Goal: Task Accomplishment & Management: Use online tool/utility

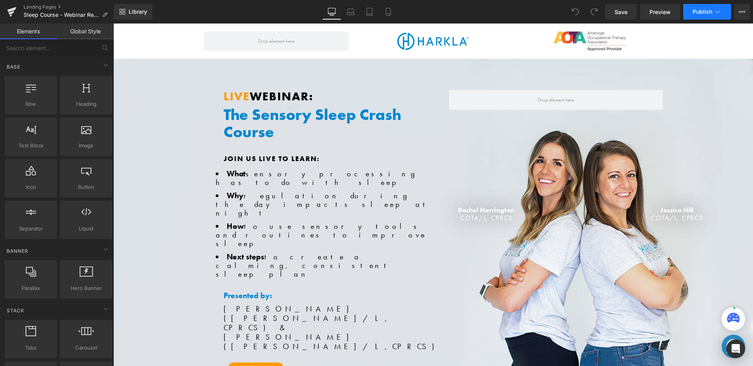
click at [701, 13] on span "Publish" at bounding box center [702, 12] width 20 height 6
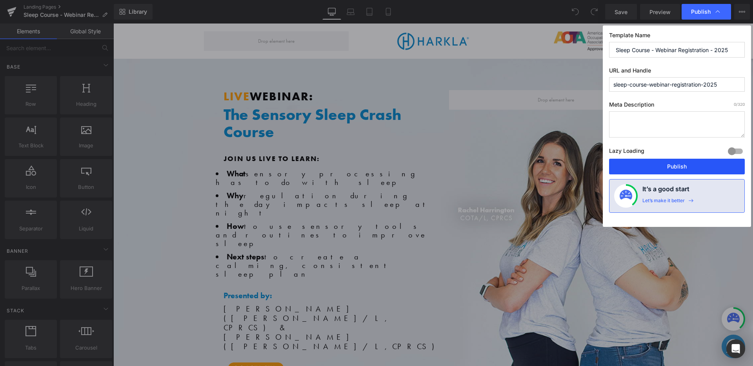
click at [649, 164] on button "Publish" at bounding box center [677, 167] width 136 height 16
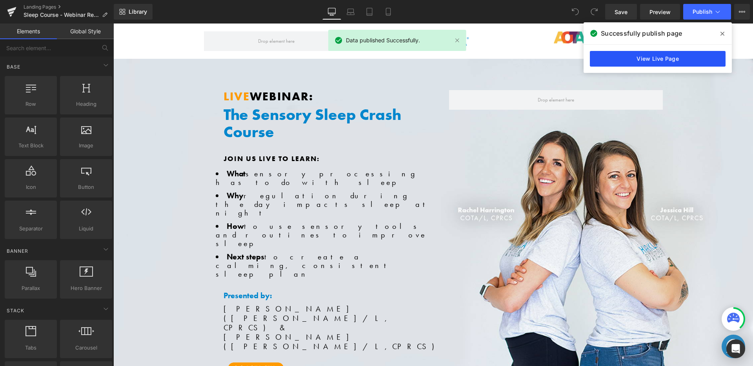
click at [645, 54] on link "View Live Page" at bounding box center [658, 59] width 136 height 16
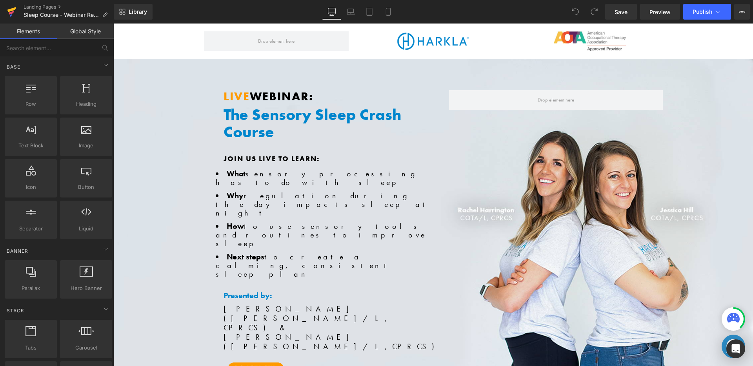
click at [5, 6] on link at bounding box center [12, 12] width 24 height 24
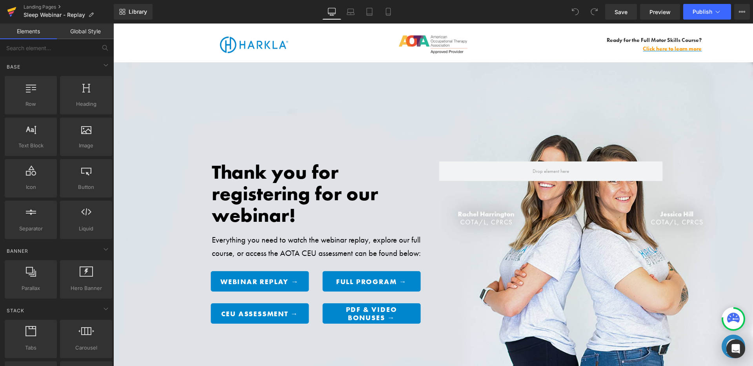
click at [14, 11] on icon at bounding box center [11, 12] width 9 height 20
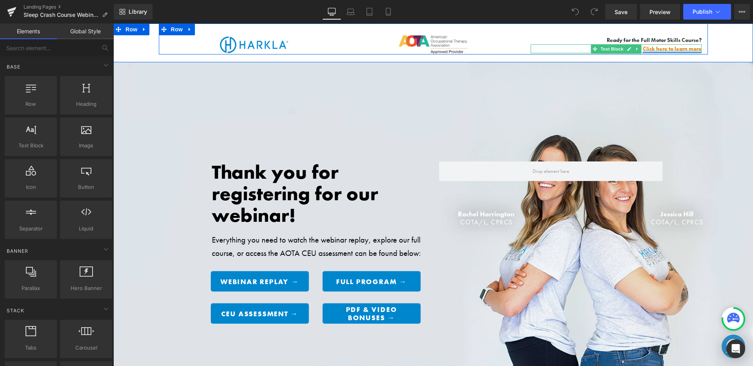
click at [662, 47] on link "Click here to learn more" at bounding box center [672, 48] width 59 height 7
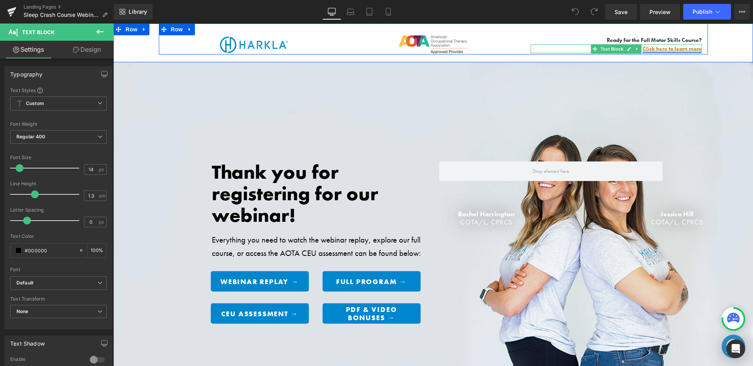
click at [646, 47] on link "Click here to learn more" at bounding box center [672, 48] width 59 height 7
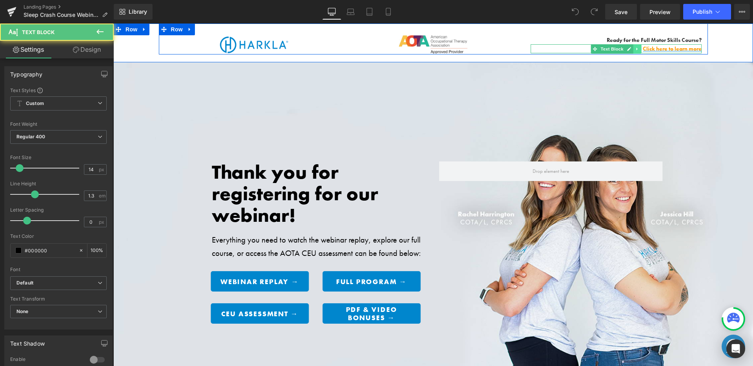
click at [635, 49] on icon at bounding box center [637, 49] width 4 height 5
click at [665, 50] on link "Click here to learn more" at bounding box center [672, 48] width 59 height 7
click at [666, 50] on link "Click here to learn more" at bounding box center [672, 48] width 59 height 7
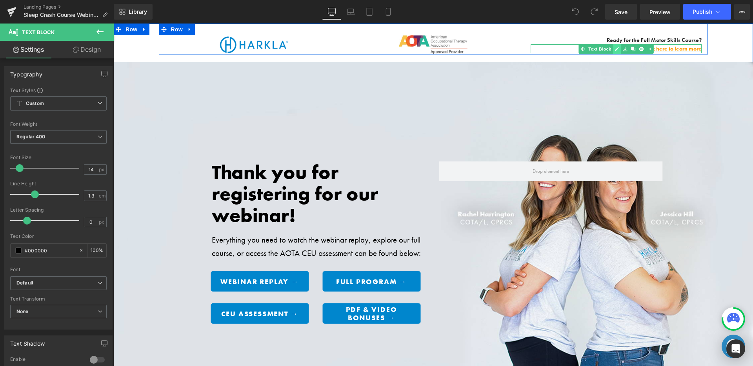
click at [617, 48] on link at bounding box center [617, 48] width 8 height 9
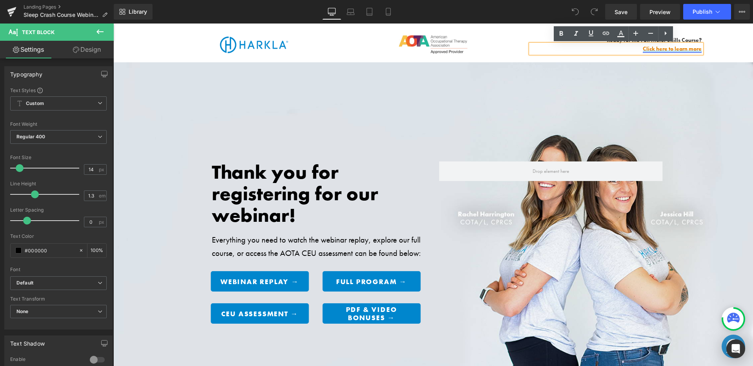
click at [645, 49] on link "Click here to learn more" at bounding box center [672, 48] width 59 height 7
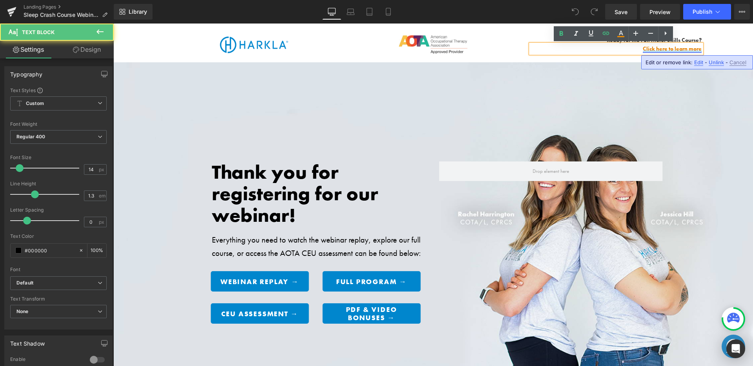
click at [645, 49] on link "Click here to learn more" at bounding box center [672, 48] width 59 height 7
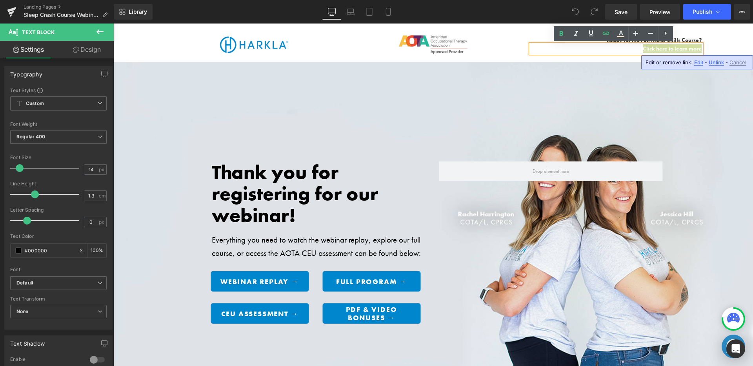
click at [695, 61] on span "Edit" at bounding box center [698, 62] width 9 height 7
click at [624, 62] on input "[URL][DOMAIN_NAME]" at bounding box center [602, 65] width 121 height 20
drag, startPoint x: 616, startPoint y: 64, endPoint x: 658, endPoint y: 66, distance: 42.8
click at [659, 66] on input "[URL][DOMAIN_NAME]" at bounding box center [602, 65] width 121 height 20
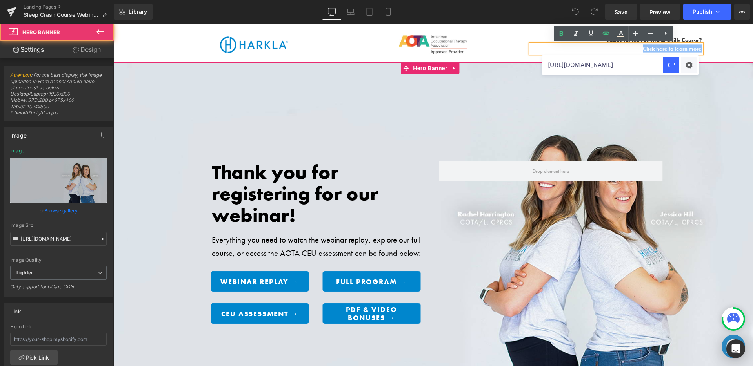
click at [622, 94] on div "Thank you for registering for our webinar! Heading Everything you need to watch…" at bounding box center [433, 246] width 640 height 369
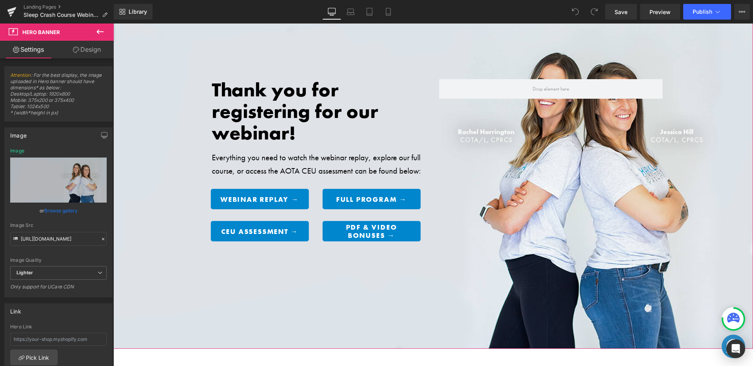
scroll to position [0, 0]
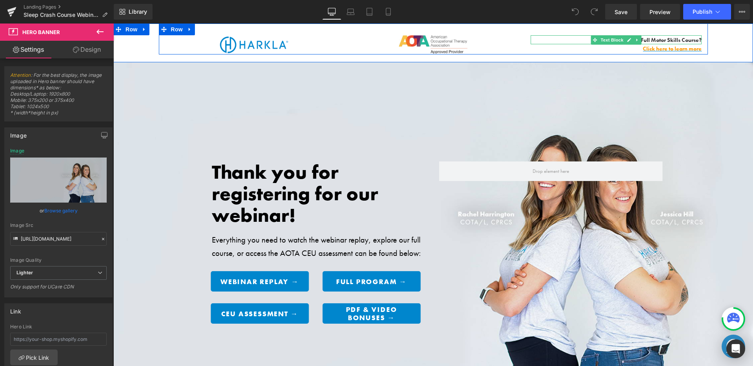
click at [667, 37] on div at bounding box center [616, 36] width 171 height 2
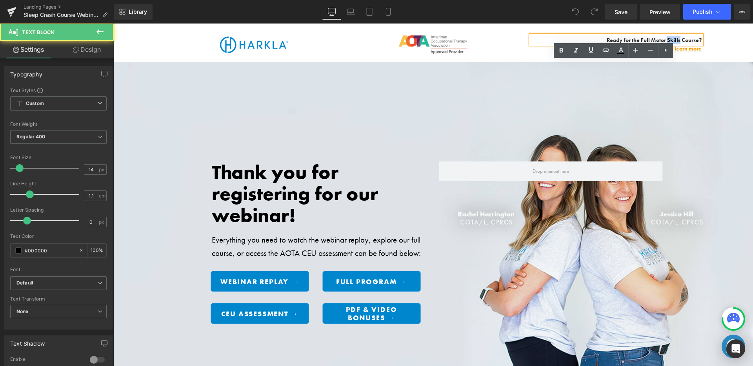
click at [667, 37] on span "Ready for the Full Motor Skills Course?" at bounding box center [654, 39] width 95 height 7
click at [645, 39] on span "Ready for the Full Motor Skills Course?" at bounding box center [654, 39] width 95 height 7
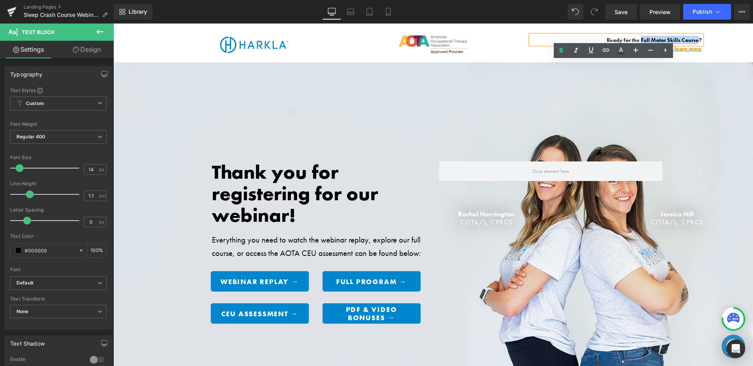
drag, startPoint x: 639, startPoint y: 39, endPoint x: 695, endPoint y: 42, distance: 56.2
click at [695, 42] on span "Ready for the Full Motor Skills Course?" at bounding box center [654, 39] width 95 height 7
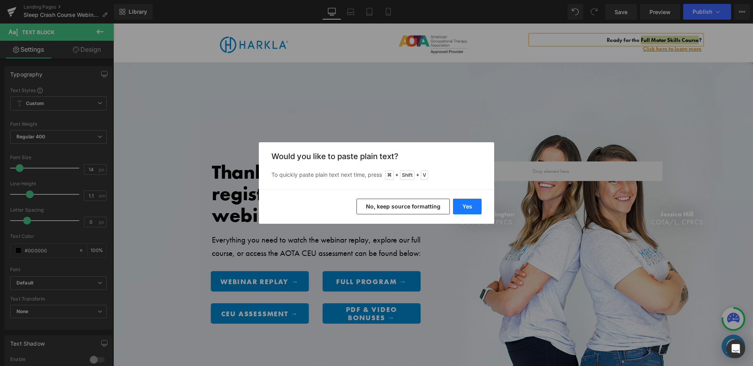
click at [454, 203] on button "Yes" at bounding box center [467, 207] width 29 height 16
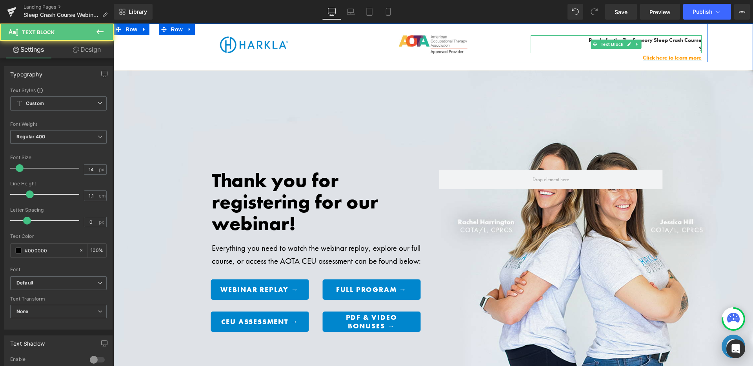
click at [699, 47] on span "?" at bounding box center [700, 48] width 3 height 7
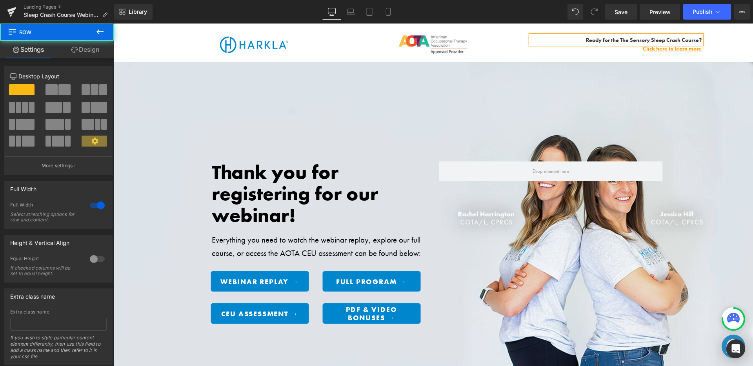
click at [711, 47] on div "Image Image Ready for the The Sensory Sleep Crash Course ? Text Block Click her…" at bounding box center [433, 43] width 640 height 39
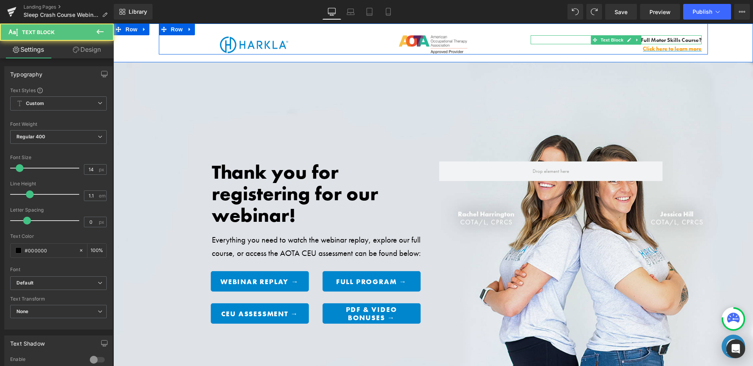
click at [679, 40] on span "Ready for the Full Motor Skills Course?" at bounding box center [654, 39] width 95 height 7
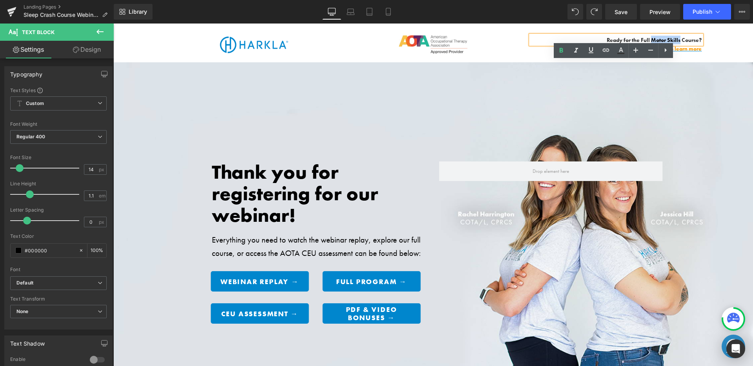
drag, startPoint x: 676, startPoint y: 40, endPoint x: 649, endPoint y: 39, distance: 27.5
click at [649, 39] on span "Ready for the Full Motor Skills Course?" at bounding box center [654, 39] width 95 height 7
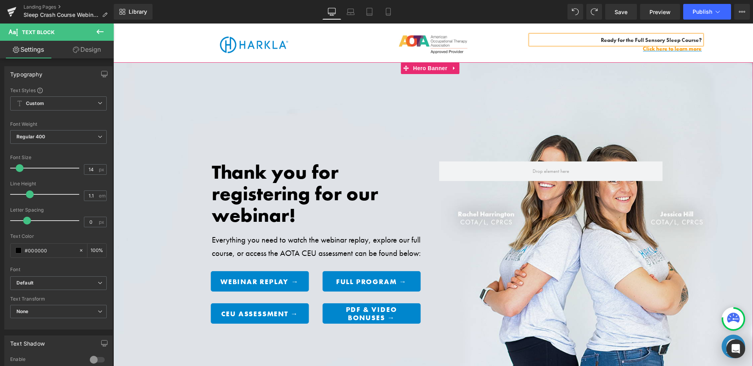
click at [663, 74] on div "Thank you for registering for our webinar! Heading Everything you need to watch…" at bounding box center [433, 246] width 640 height 369
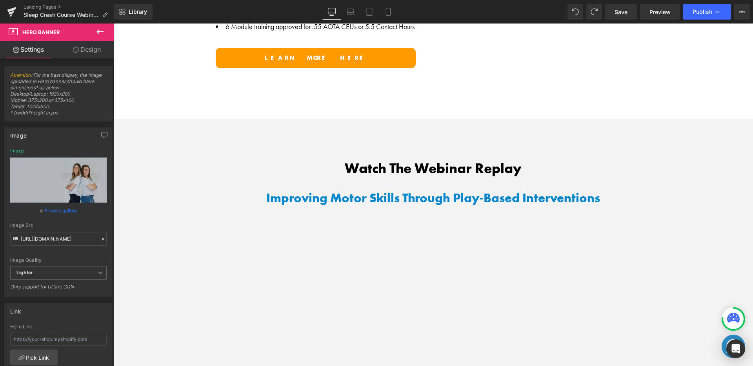
scroll to position [722, 0]
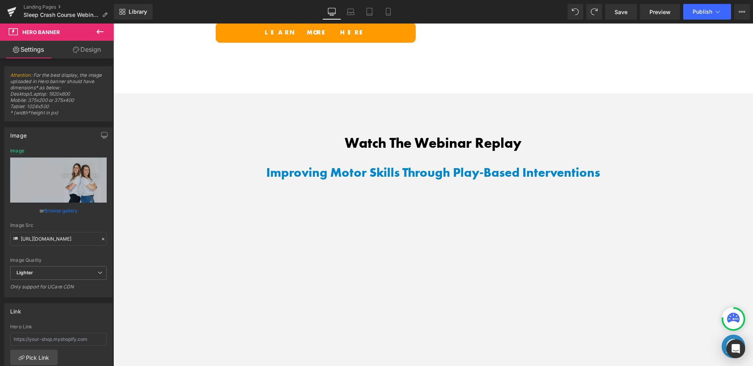
click at [393, 169] on h1 "Improving Motor Skills Through Play-Based Interventions" at bounding box center [433, 172] width 640 height 15
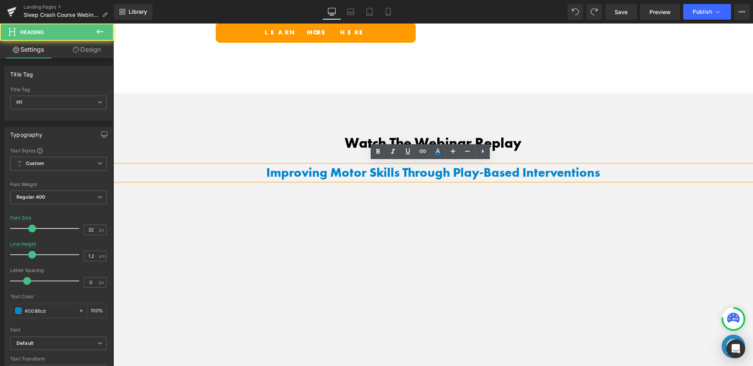
click at [393, 169] on h1 "Improving Motor Skills Through Play-Based Interventions" at bounding box center [433, 172] width 640 height 15
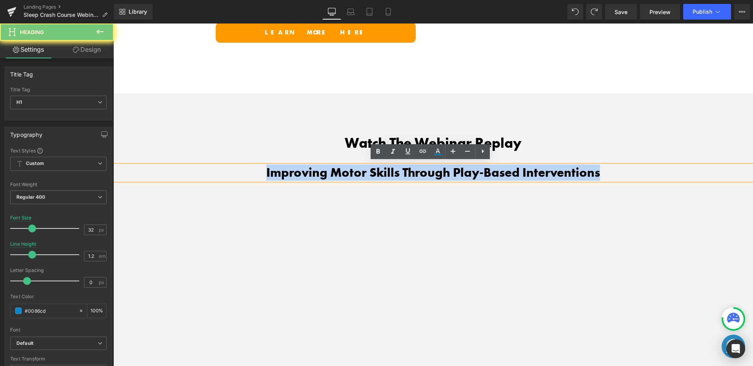
click at [393, 169] on h1 "Improving Motor Skills Through Play-Based Interventions" at bounding box center [433, 172] width 640 height 15
paste div
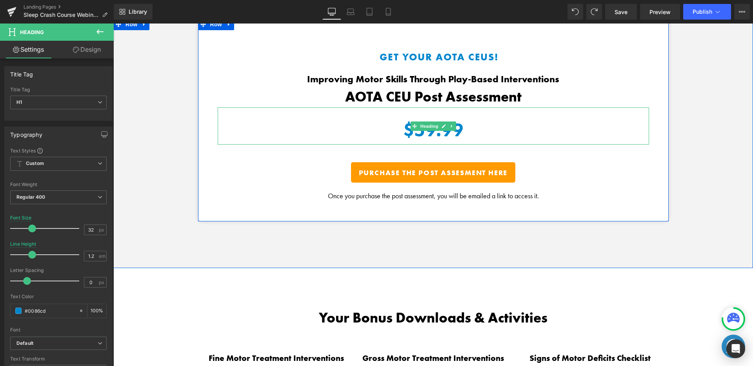
scroll to position [1229, 0]
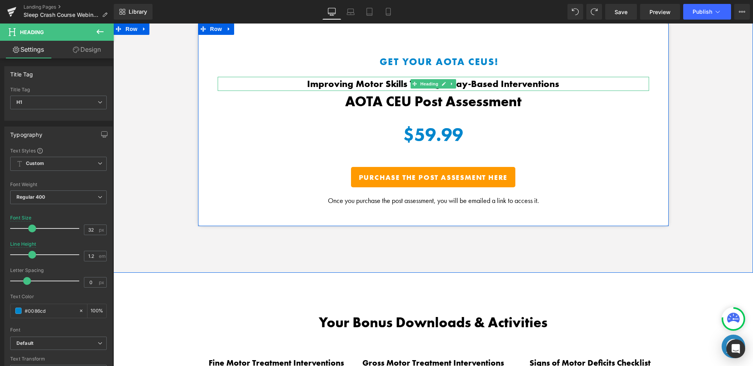
click at [455, 79] on h2 "Improving Motor Skills Through Play-Based Interventions" at bounding box center [433, 84] width 431 height 14
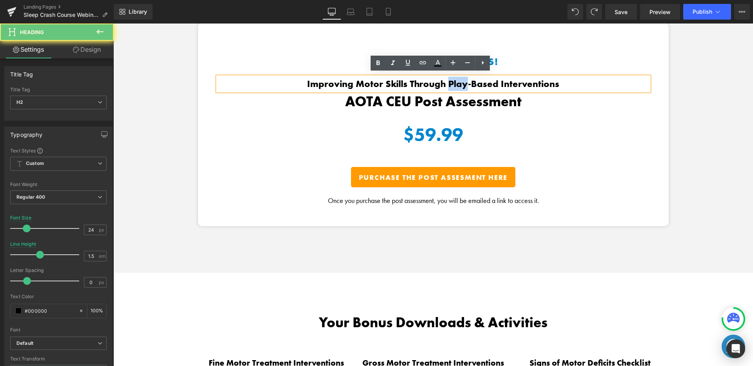
click at [455, 79] on h2 "Improving Motor Skills Through Play-Based Interventions" at bounding box center [433, 84] width 431 height 14
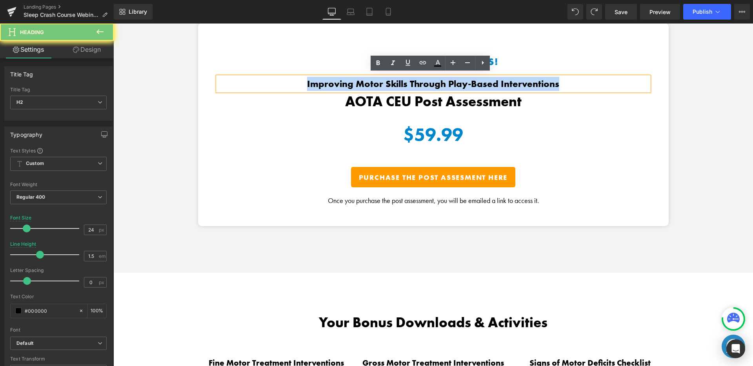
click at [455, 79] on h2 "Improving Motor Skills Through Play-Based Interventions" at bounding box center [433, 84] width 431 height 14
paste div
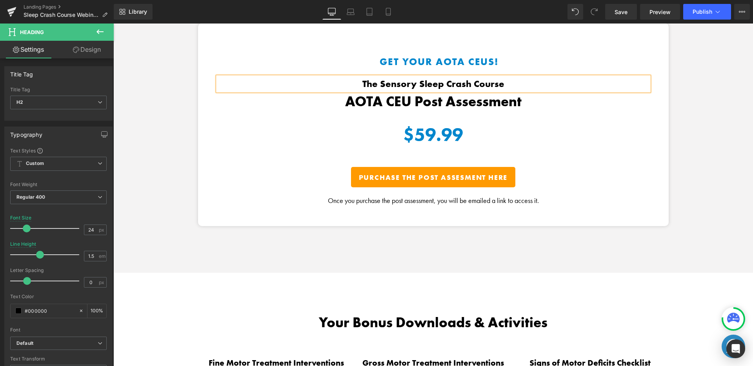
click at [675, 105] on div "Get Your AOTA CEUs! Heading The Sensory Sleep Crash Course Heading AOTA CEU Pos…" at bounding box center [433, 148] width 640 height 250
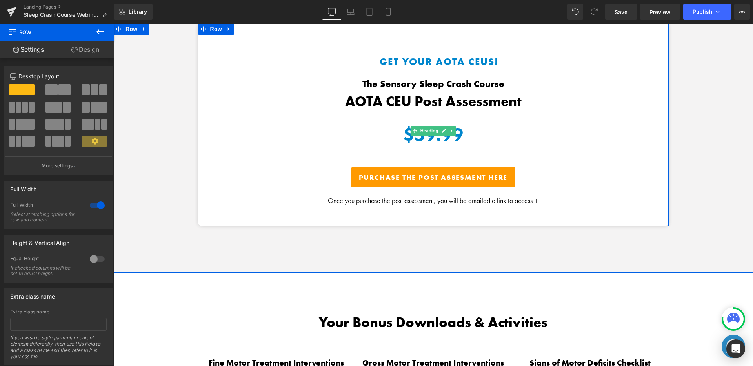
click at [461, 131] on p "$59.99" at bounding box center [433, 134] width 431 height 29
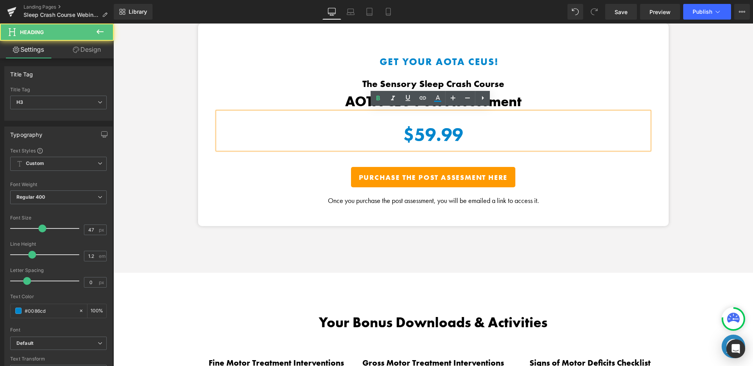
click at [461, 131] on p "$59.99" at bounding box center [433, 134] width 431 height 29
click at [460, 131] on p "$59.99" at bounding box center [433, 134] width 431 height 29
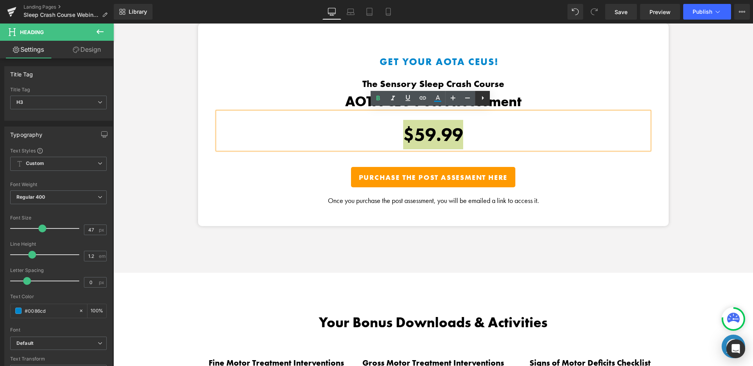
click at [480, 96] on icon at bounding box center [482, 97] width 9 height 9
click at [484, 97] on icon at bounding box center [482, 97] width 9 height 9
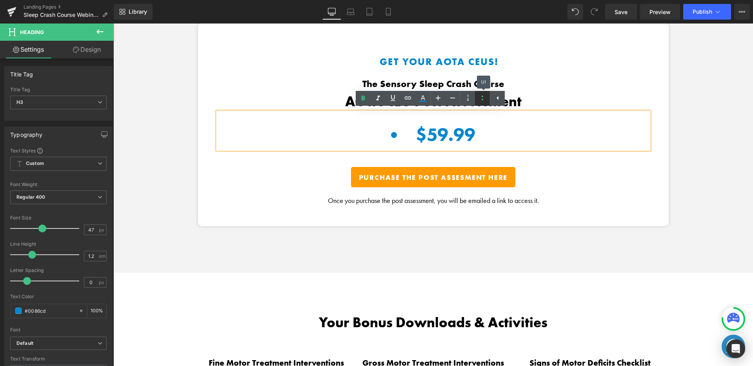
click at [484, 97] on icon at bounding box center [482, 97] width 9 height 9
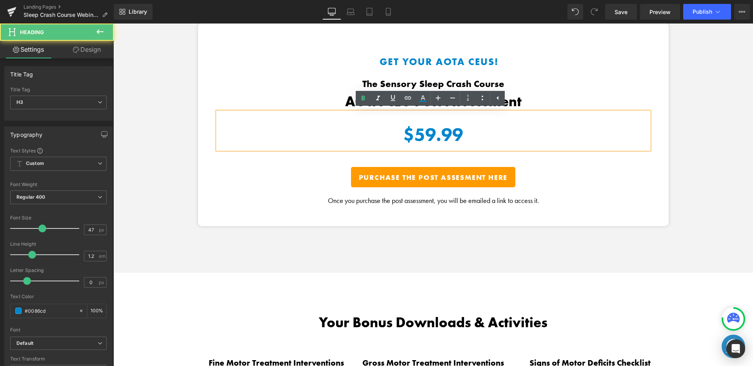
click at [441, 126] on b "$59.99" at bounding box center [433, 135] width 60 height 24
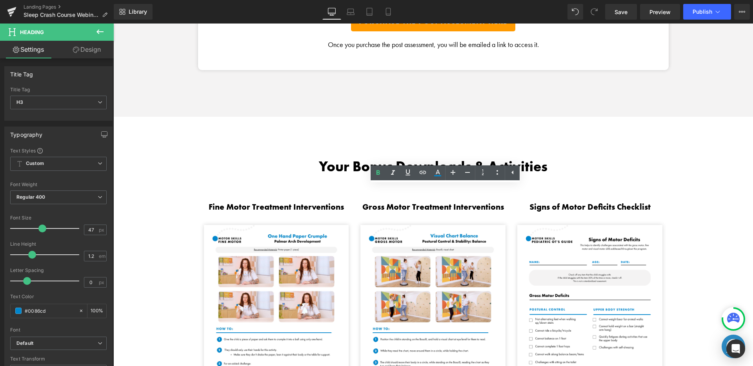
scroll to position [1129, 0]
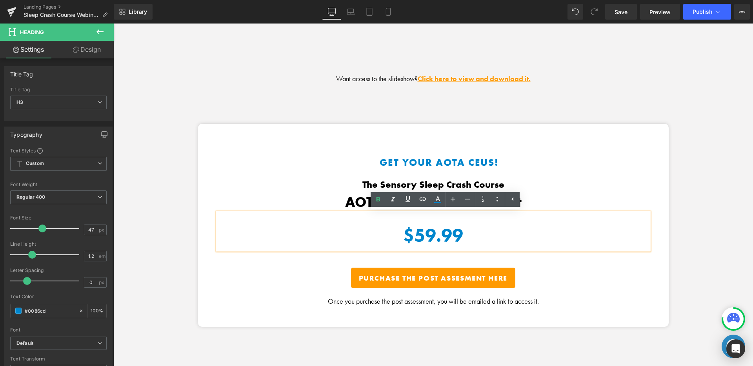
click at [692, 149] on div "Get Your AOTA CEUs! Heading The Sensory Sleep Crash Course Heading AOTA CEU Pos…" at bounding box center [433, 249] width 640 height 250
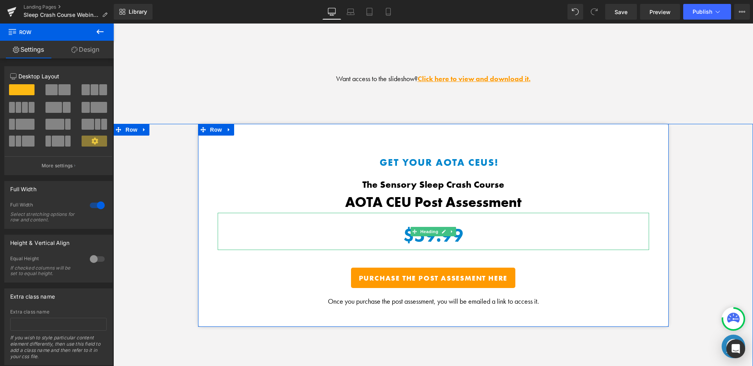
click at [459, 233] on b "$59.99" at bounding box center [433, 236] width 60 height 24
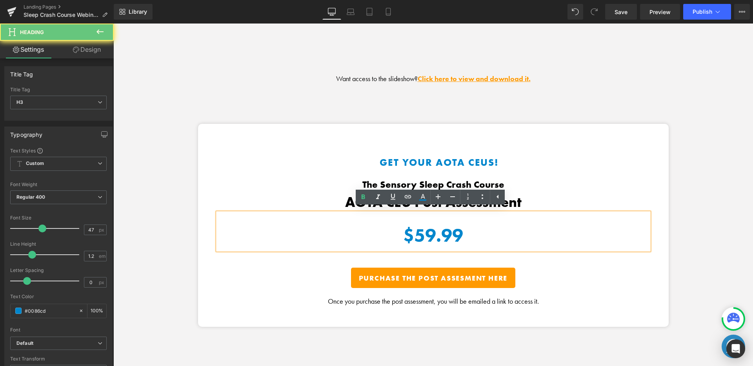
click at [459, 233] on b "$59.99" at bounding box center [433, 236] width 60 height 24
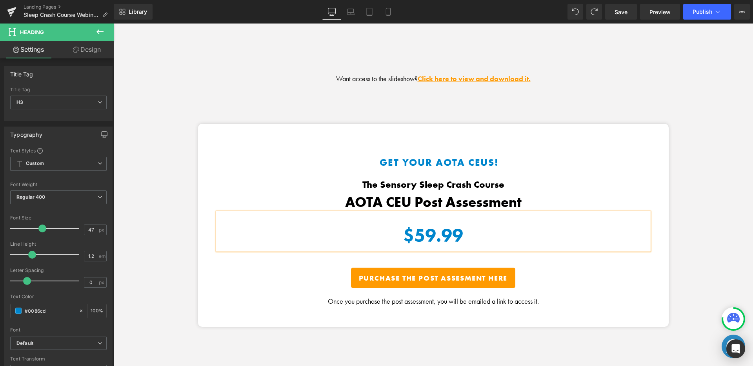
click at [464, 232] on p "$59.99" at bounding box center [433, 235] width 431 height 29
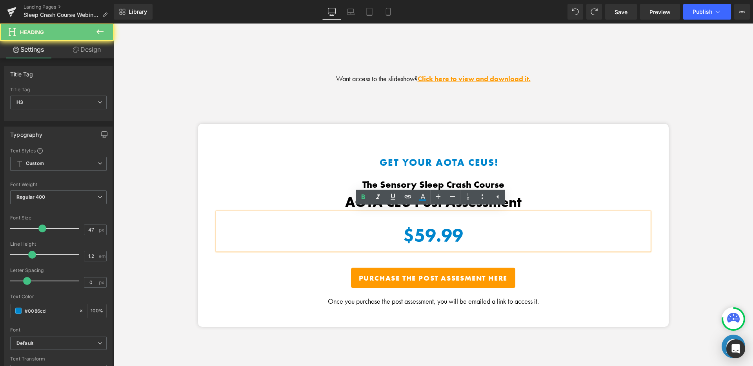
click at [465, 232] on p "$59.99" at bounding box center [433, 235] width 431 height 29
click at [464, 232] on p "$59.99" at bounding box center [433, 235] width 431 height 29
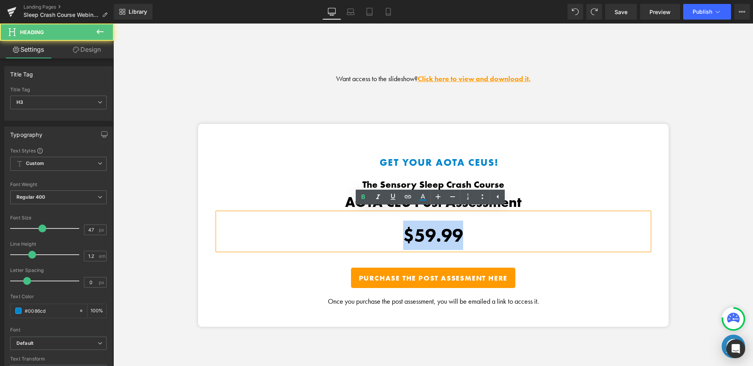
click at [464, 232] on p "$59.99" at bounding box center [433, 235] width 431 height 29
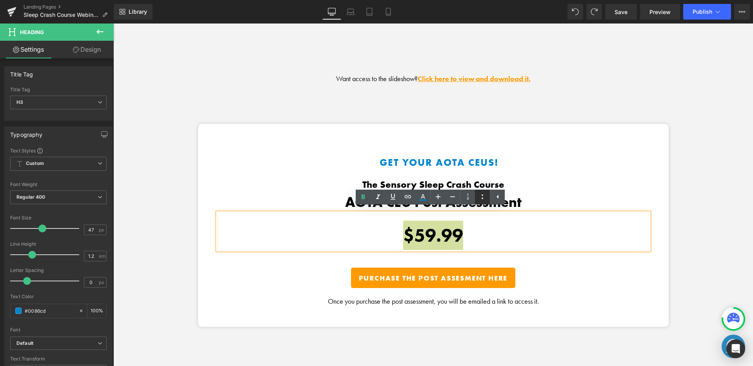
click at [477, 197] on link at bounding box center [482, 197] width 15 height 15
click at [500, 198] on icon at bounding box center [497, 196] width 9 height 9
click at [483, 197] on icon at bounding box center [483, 197] width 2 height 4
click at [470, 224] on p "$59.99" at bounding box center [433, 235] width 431 height 29
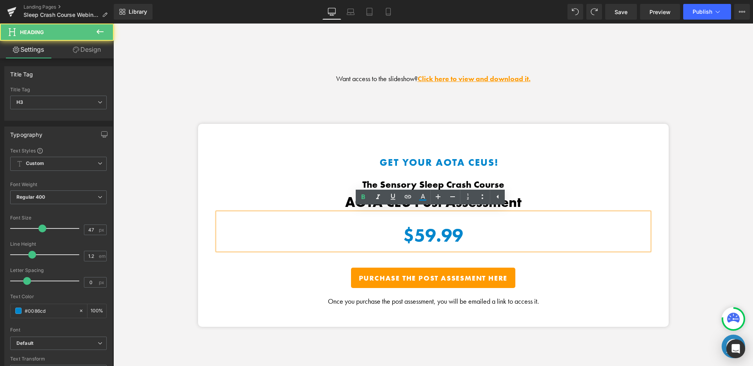
click at [514, 234] on p "$59.99" at bounding box center [433, 235] width 431 height 29
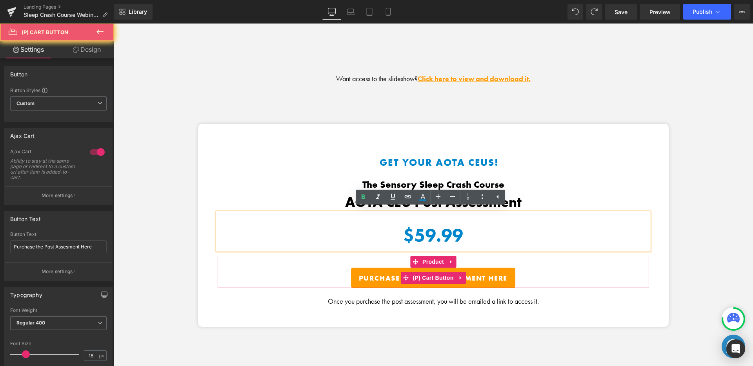
click at [582, 268] on div "Purchase the Post Assesment Here" at bounding box center [433, 278] width 423 height 20
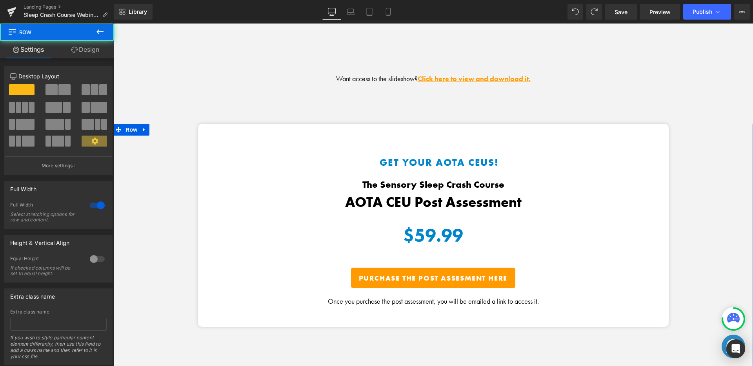
click at [689, 185] on div "Get Your AOTA CEUs! Heading The Sensory Sleep Crash Course Heading AOTA CEU Pos…" at bounding box center [433, 249] width 640 height 250
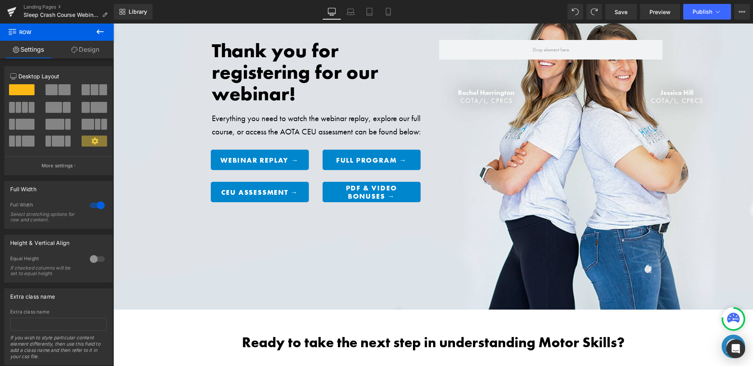
scroll to position [0, 0]
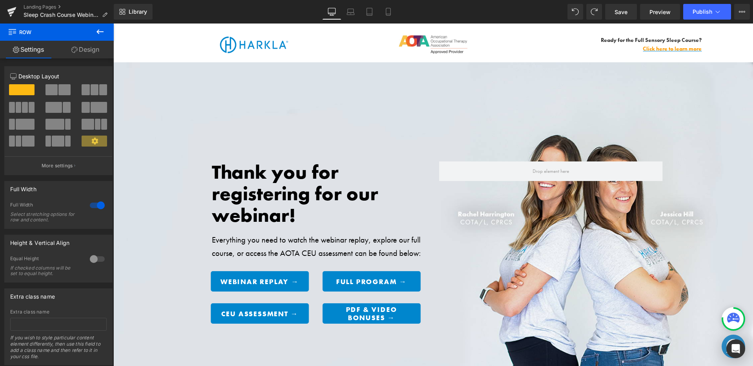
click at [97, 31] on icon at bounding box center [99, 31] width 9 height 9
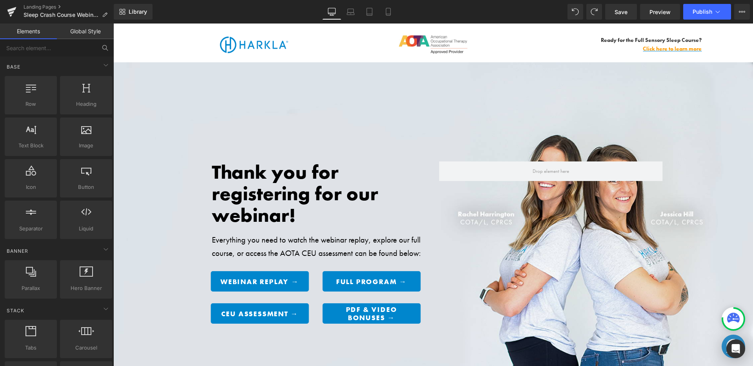
click at [104, 47] on icon at bounding box center [105, 47] width 7 height 7
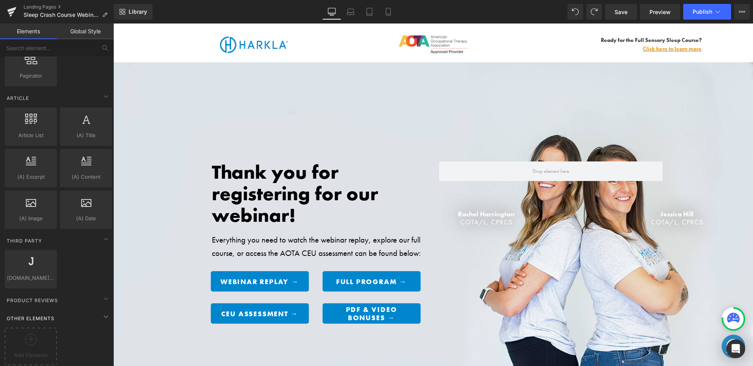
click at [43, 317] on div "Other Elements" at bounding box center [58, 319] width 111 height 16
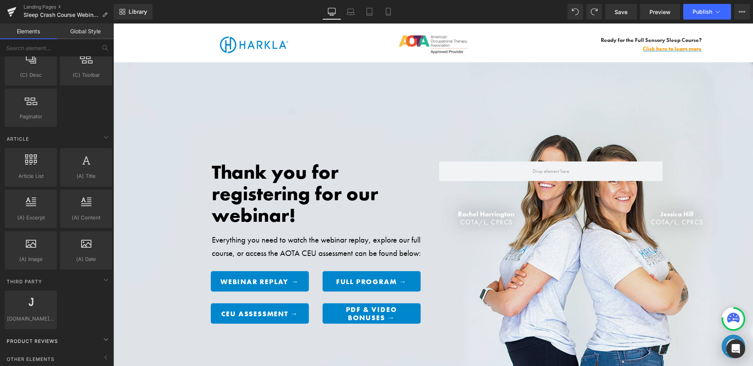
click at [35, 333] on div "Product Reviews" at bounding box center [58, 341] width 111 height 16
click at [45, 351] on div "Other Elements" at bounding box center [58, 359] width 111 height 16
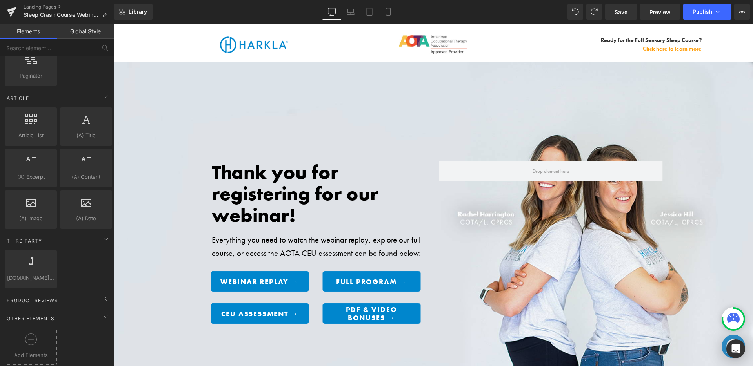
scroll to position [1337, 0]
click at [33, 335] on icon at bounding box center [31, 340] width 12 height 12
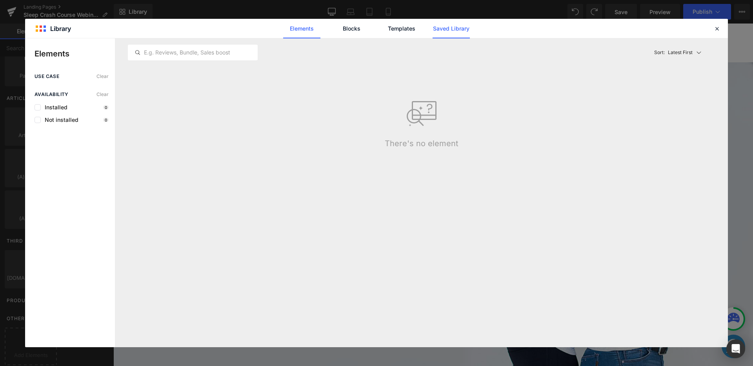
click at [469, 24] on link "Saved Library" at bounding box center [451, 29] width 37 height 20
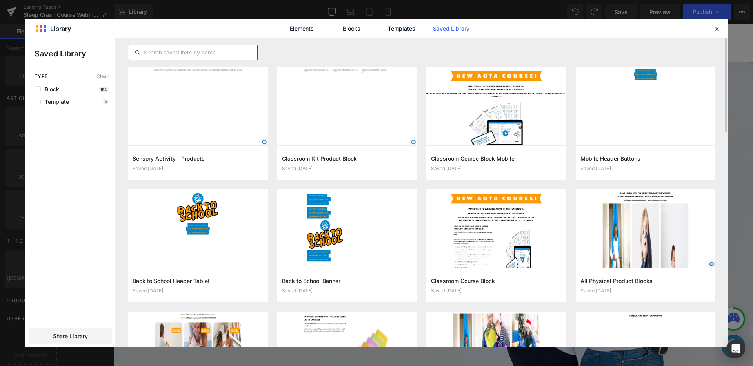
click at [238, 54] on input "text" at bounding box center [192, 52] width 129 height 9
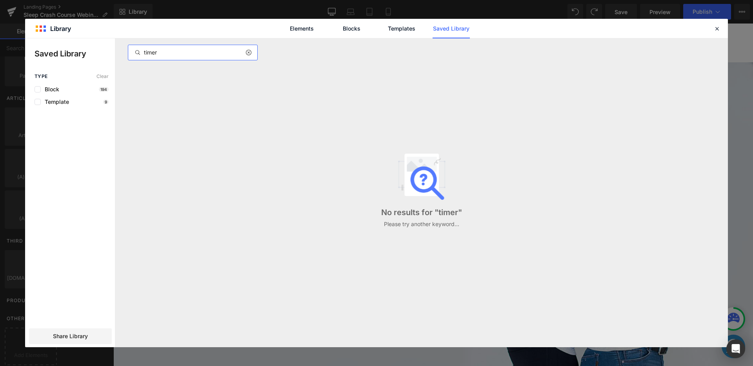
type input "timer"
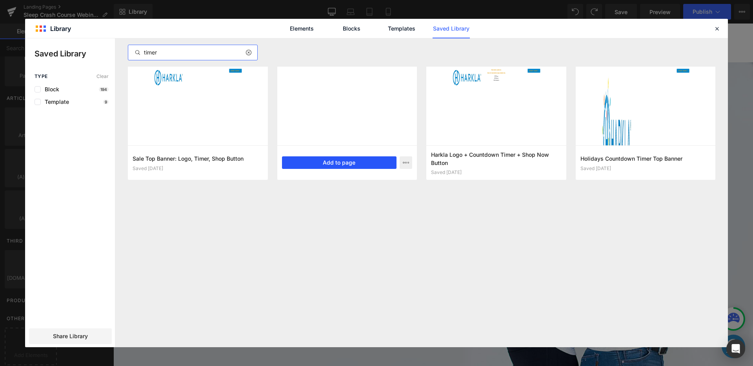
click at [336, 164] on button "Add to page" at bounding box center [339, 162] width 115 height 13
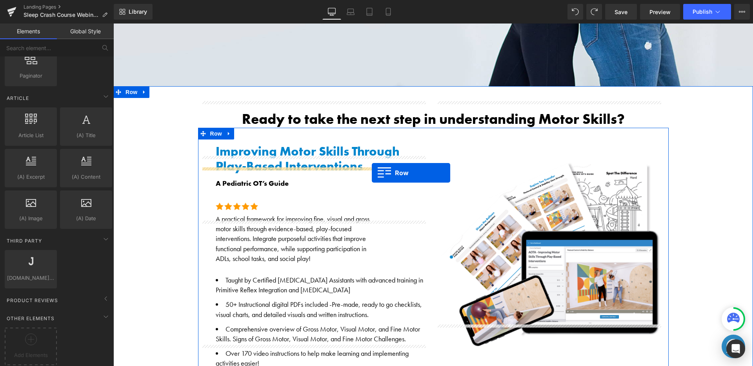
scroll to position [344, 0]
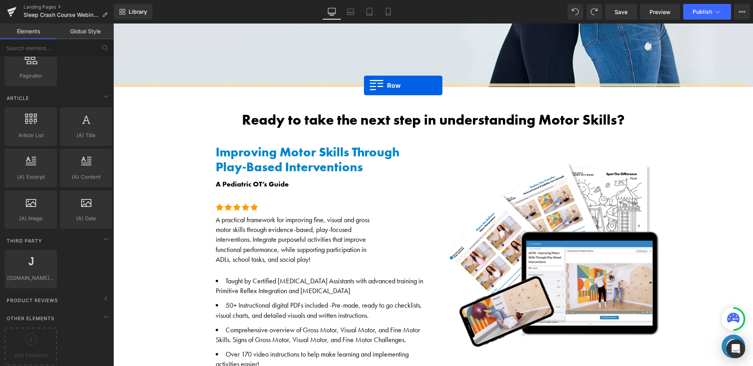
drag, startPoint x: 118, startPoint y: 218, endPoint x: 363, endPoint y: 85, distance: 278.6
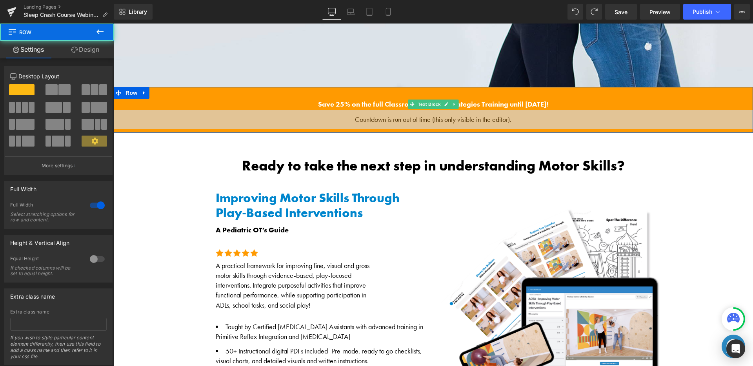
click at [383, 100] on strong "Save 25% on the full Classroom Sensory Strategies Training until [DATE]!" at bounding box center [433, 104] width 230 height 9
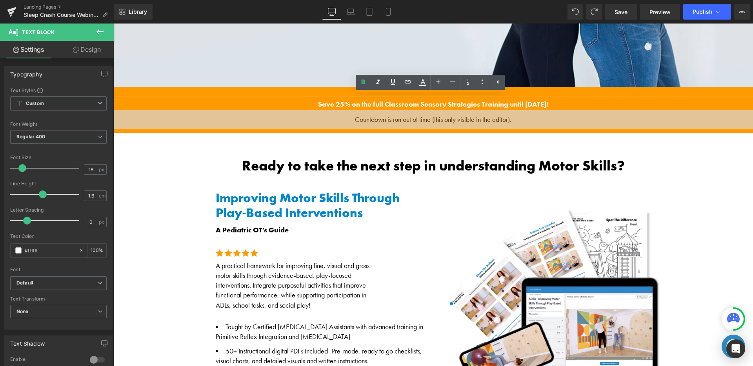
click at [364, 100] on strong "Save 25% on the full Classroom Sensory Strategies Training until [DATE]!" at bounding box center [433, 104] width 230 height 9
drag, startPoint x: 374, startPoint y: 102, endPoint x: 495, endPoint y: 101, distance: 120.4
click at [495, 101] on strong "Save 25% on the full Classroom Sensory Strategies Training until [DATE]!" at bounding box center [433, 104] width 230 height 9
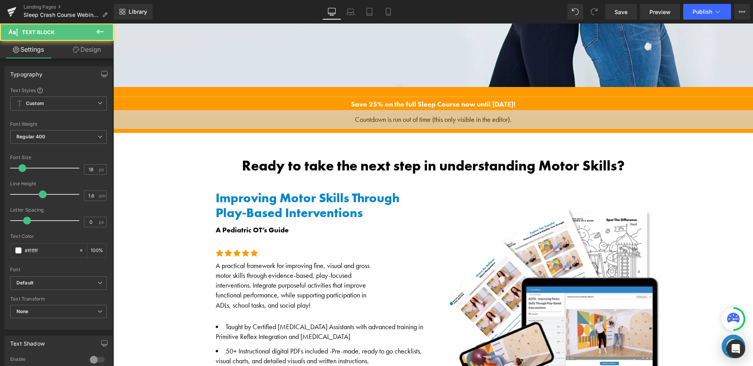
drag, startPoint x: 481, startPoint y: 100, endPoint x: 522, endPoint y: 103, distance: 41.7
click at [522, 103] on p "Save 25% on the full Sleep Course now until [DATE]!" at bounding box center [433, 104] width 640 height 11
drag, startPoint x: 483, startPoint y: 103, endPoint x: 477, endPoint y: 104, distance: 6.8
click at [483, 103] on strong "Save 25% on the full Sleep Course now until [DATE]!" at bounding box center [433, 104] width 164 height 9
drag, startPoint x: 481, startPoint y: 102, endPoint x: 519, endPoint y: 103, distance: 38.1
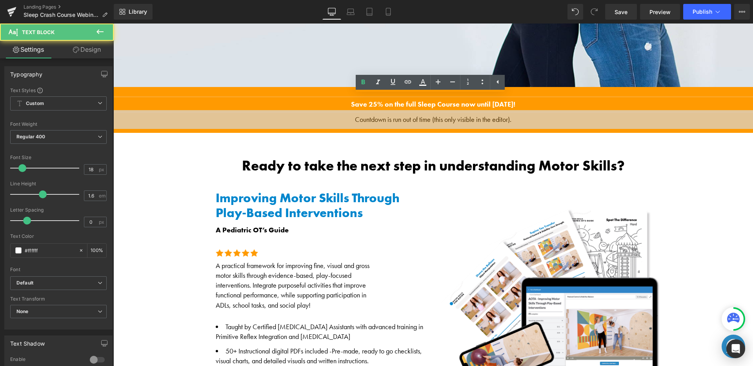
click at [515, 103] on strong "Save 25% on the full Sleep Course now until [DATE]!" at bounding box center [433, 104] width 164 height 9
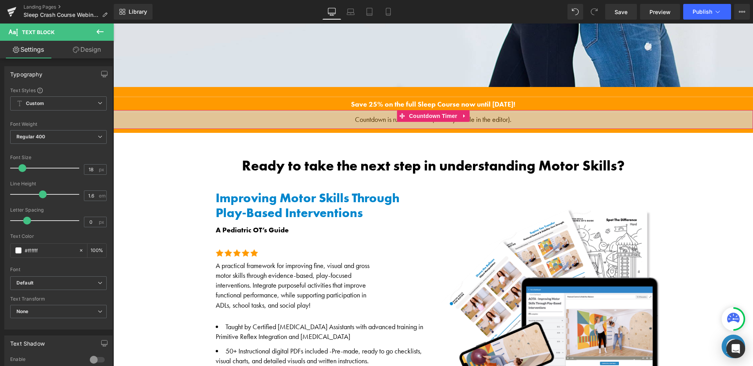
click at [472, 119] on div "00 Days 00 Hours 00 Minutes" at bounding box center [433, 119] width 640 height 19
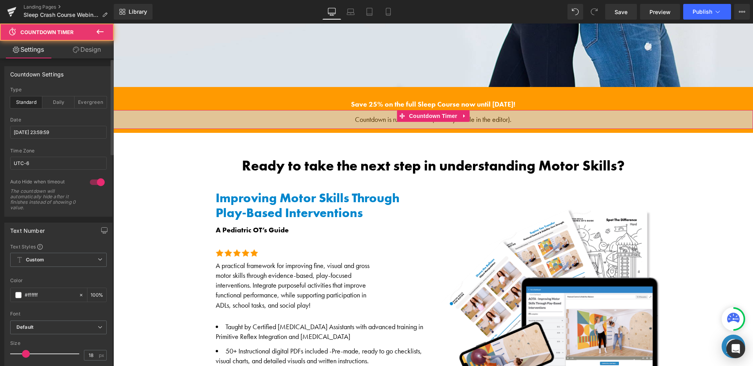
click at [84, 122] on div "Date" at bounding box center [58, 119] width 96 height 5
click at [78, 126] on input "[DATE] 23:59:59" at bounding box center [58, 132] width 96 height 13
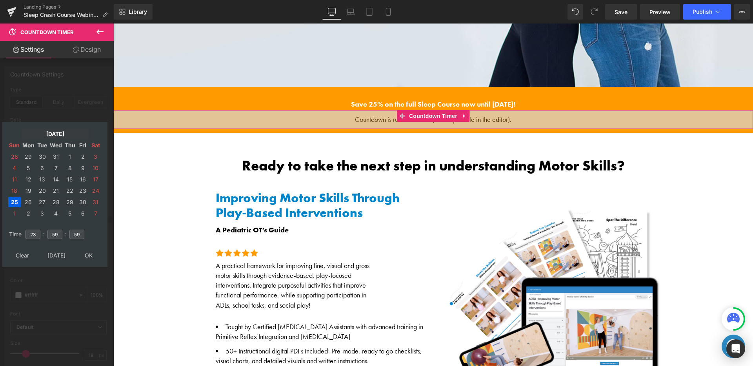
click at [69, 135] on td "[DATE]" at bounding box center [55, 134] width 67 height 11
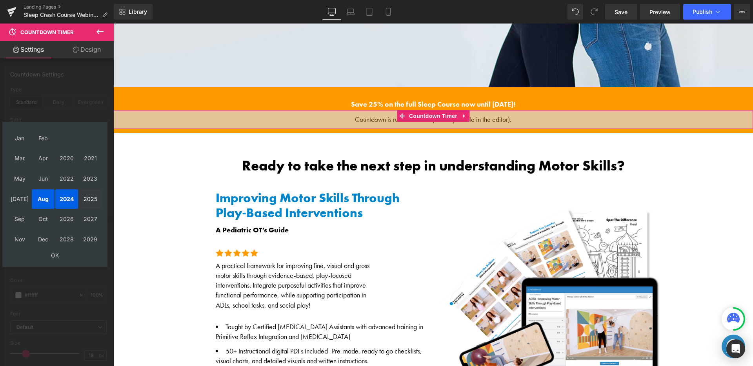
click at [88, 200] on td "2025" at bounding box center [90, 199] width 23 height 20
click at [43, 215] on td "Oct" at bounding box center [43, 220] width 23 height 20
click at [58, 257] on td "OK" at bounding box center [54, 255] width 93 height 11
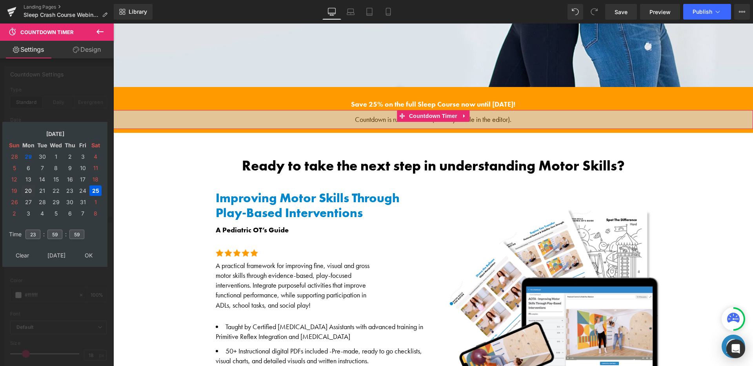
click at [31, 193] on td "20" at bounding box center [29, 190] width 14 height 11
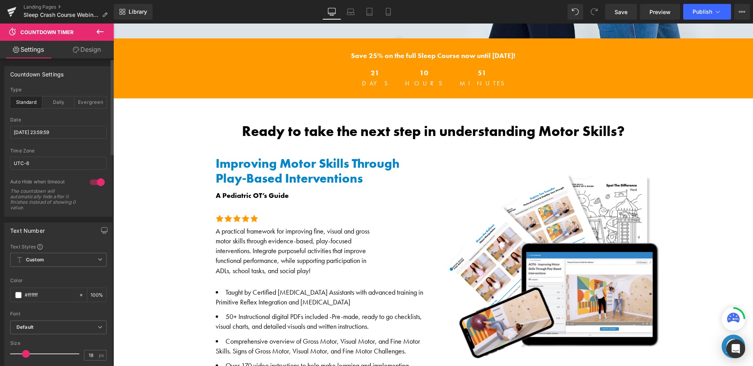
scroll to position [393, 0]
click at [496, 55] on strong "Save 25% on the full Sleep Course now until [DATE]!" at bounding box center [433, 55] width 164 height 9
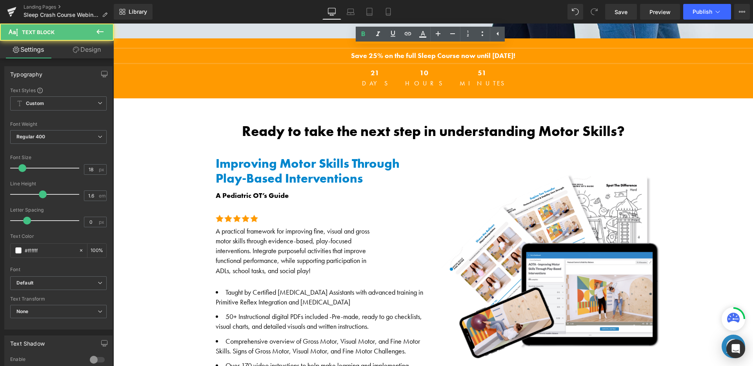
click at [508, 53] on strong "Save 25% on the full Sleep Course now until [DATE]!" at bounding box center [433, 55] width 164 height 9
click at [511, 52] on strong "Save 25% on the full Sleep Course now until [DATE]!" at bounding box center [433, 55] width 164 height 9
click at [513, 52] on strong "Save 25% on the full Sleep Course now until [DATE]!" at bounding box center [433, 55] width 164 height 9
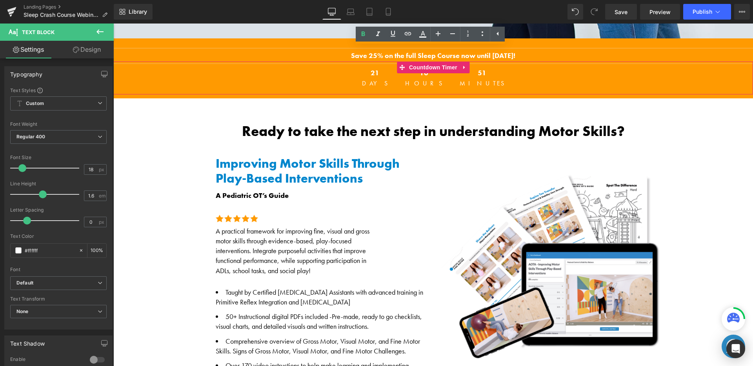
click at [480, 76] on div "51 Minutes" at bounding box center [482, 78] width 60 height 33
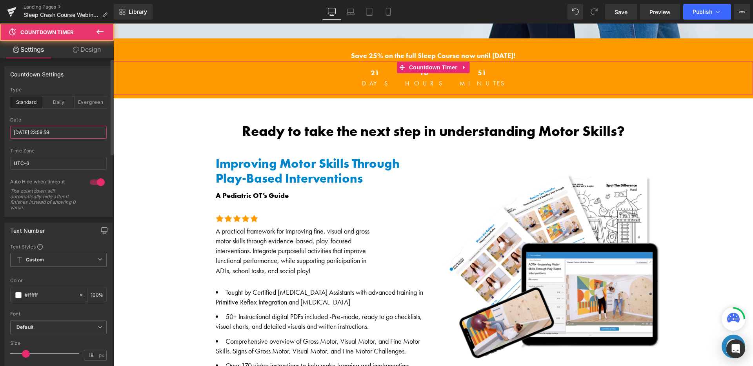
click at [78, 137] on input "[DATE] 23:59:59" at bounding box center [58, 132] width 96 height 13
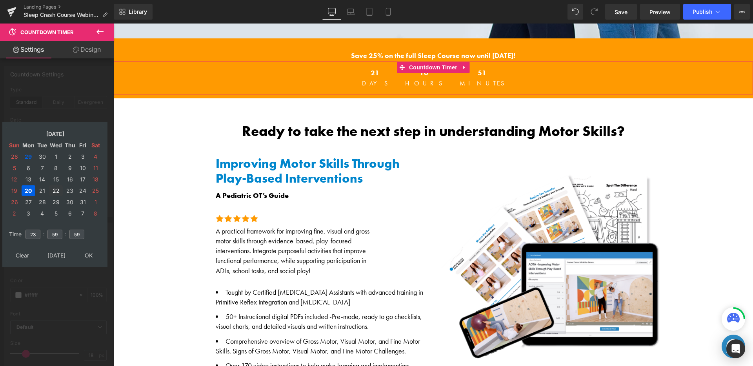
click at [54, 191] on td "22" at bounding box center [56, 190] width 14 height 11
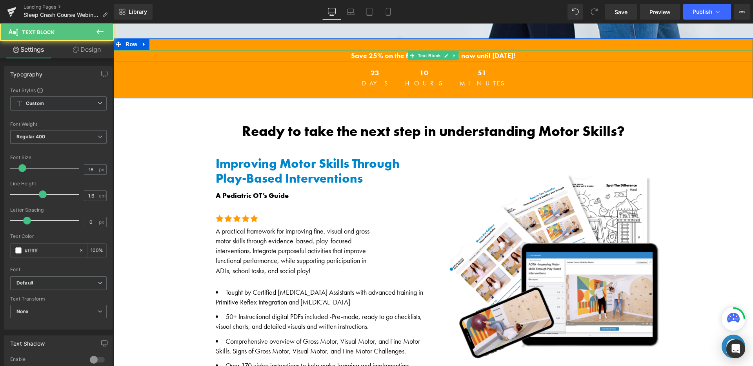
click at [464, 55] on strong "Save 25% on the full Sleep Course now until [DATE]!" at bounding box center [433, 55] width 164 height 9
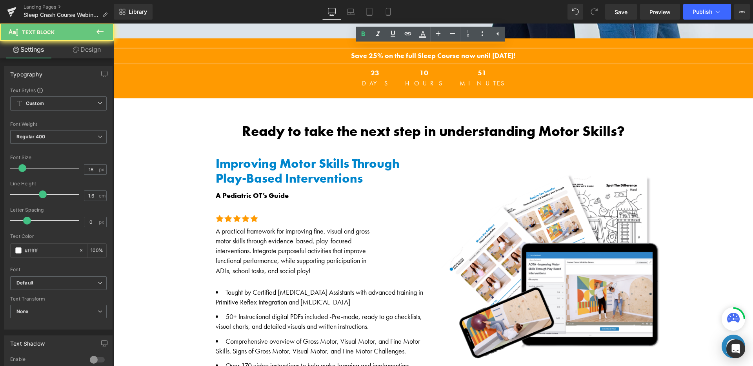
click at [507, 54] on strong "Save 25% on the full Sleep Course now until [DATE]!" at bounding box center [433, 55] width 164 height 9
click at [512, 52] on strong "Save 25% on the full Sleep Course now until [DATE]!" at bounding box center [433, 55] width 164 height 9
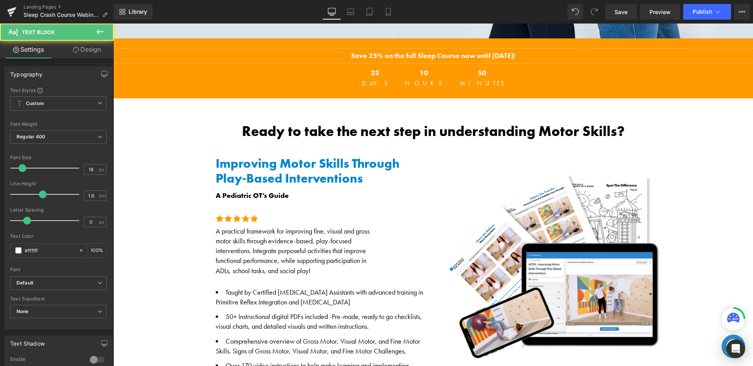
click at [447, 53] on strong "Save 25% on the full Sleep Course now until [DATE]!" at bounding box center [433, 55] width 164 height 9
drag, startPoint x: 462, startPoint y: 53, endPoint x: 443, endPoint y: 53, distance: 18.8
click at [443, 53] on strong "Save 25% on the full Sleep Course frnow until [DATE]!" at bounding box center [433, 55] width 169 height 9
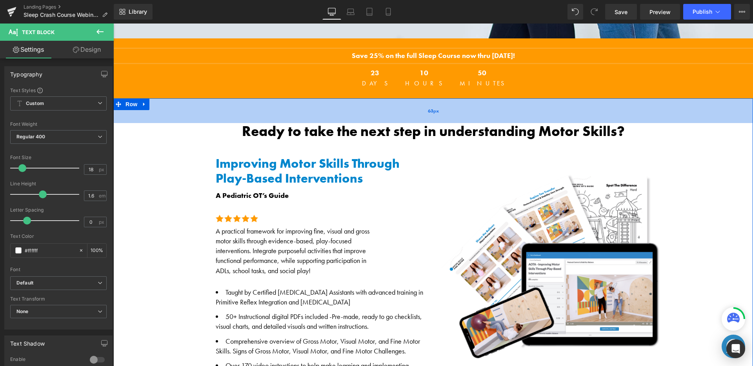
click at [518, 110] on div "63px" at bounding box center [433, 110] width 640 height 25
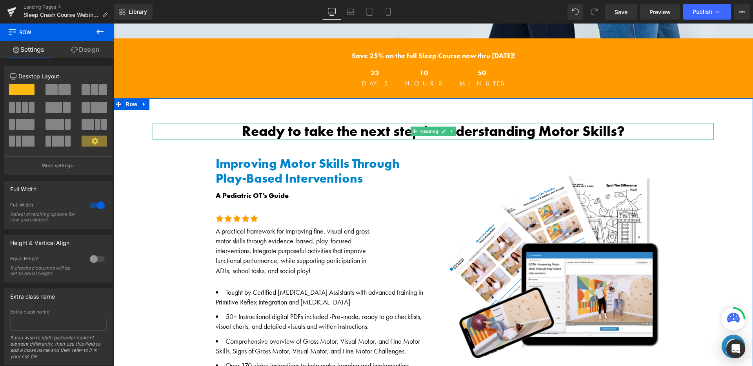
click at [504, 129] on h2 "Ready to take the next step in understanding Motor Skills?" at bounding box center [433, 131] width 561 height 17
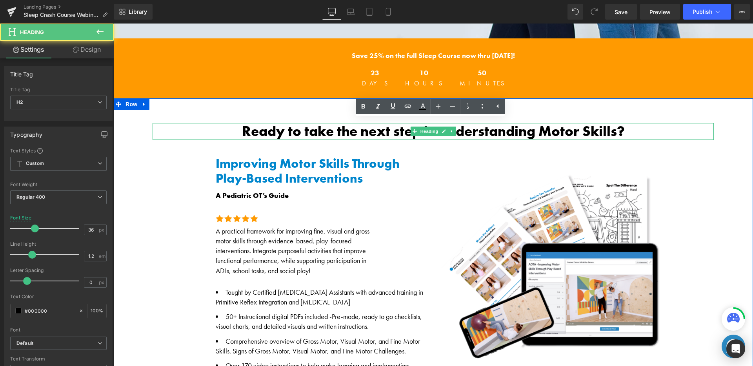
click at [504, 129] on h2 "Ready to take the next step in understanding Motor Skills?" at bounding box center [433, 131] width 561 height 17
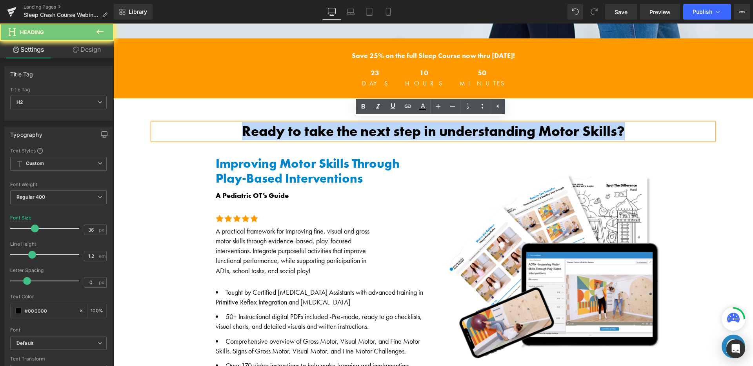
click at [504, 129] on h2 "Ready to take the next step in understanding Motor Skills?" at bounding box center [433, 131] width 561 height 17
click at [505, 129] on h2 "Ready to take the next step in understanding Motor Skills?" at bounding box center [433, 131] width 561 height 17
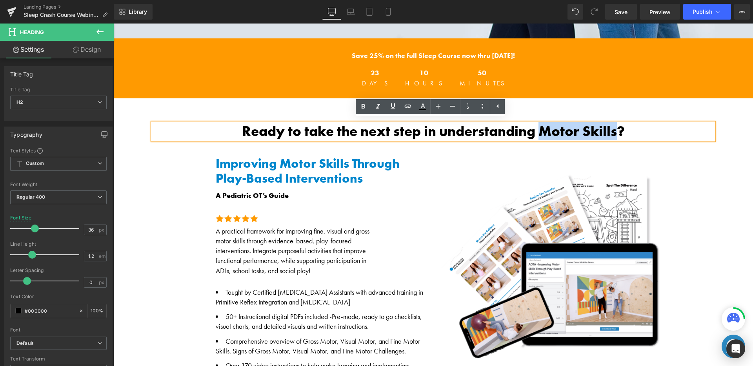
drag, startPoint x: 540, startPoint y: 130, endPoint x: 614, endPoint y: 127, distance: 74.6
click at [614, 127] on h2 "Ready to take the next step in understanding Motor Skills?" at bounding box center [433, 131] width 561 height 17
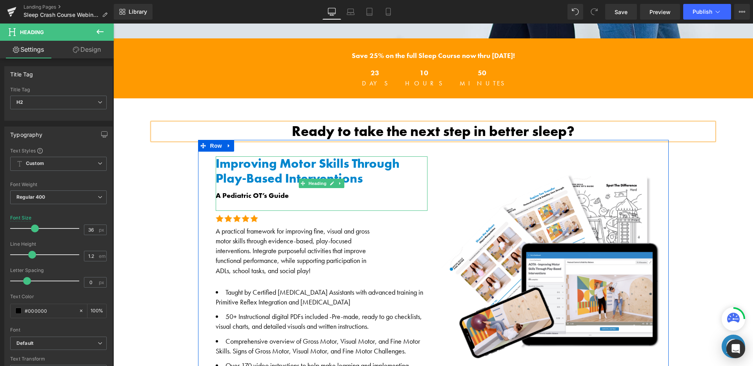
click at [309, 160] on h1 "Improving Motor Skills Through Play-Based Interventions" at bounding box center [322, 171] width 212 height 30
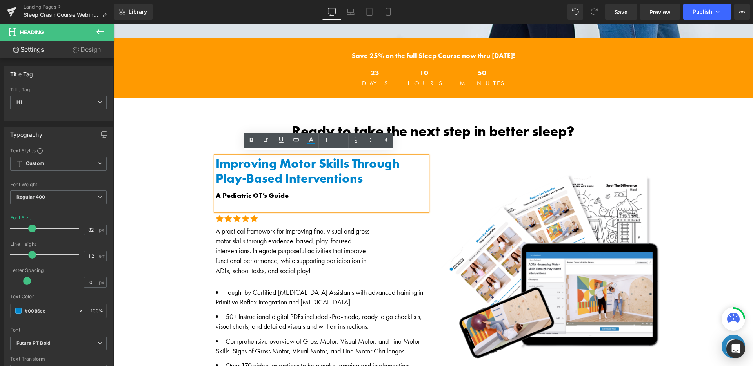
click at [312, 160] on h1 "Improving Motor Skills Through Play-Based Interventions" at bounding box center [322, 171] width 212 height 30
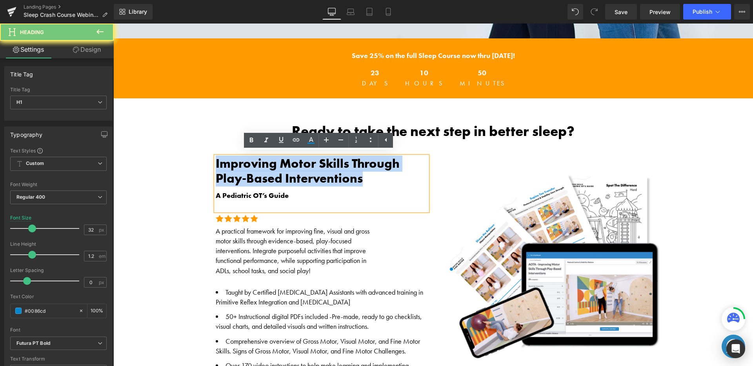
click at [312, 160] on h1 "Improving Motor Skills Through Play-Based Interventions" at bounding box center [322, 171] width 212 height 30
paste div
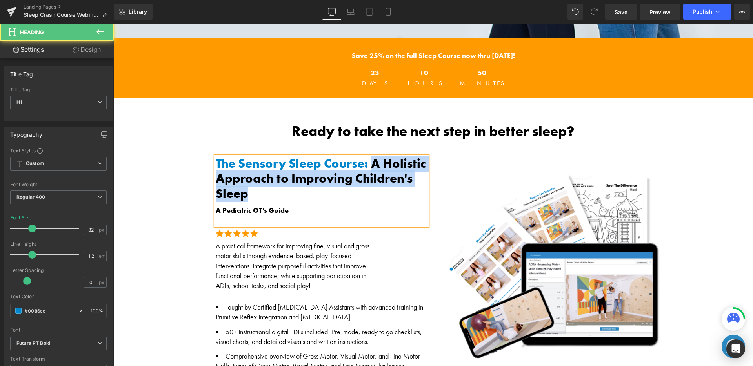
drag, startPoint x: 370, startPoint y: 160, endPoint x: 402, endPoint y: 192, distance: 45.5
click at [402, 192] on h1 "The Sensory Sleep Course: A Holistic Approach to Improving Children's Sleep" at bounding box center [322, 178] width 212 height 45
copy span "A Holistic Approach to Improving Children's Sleep"
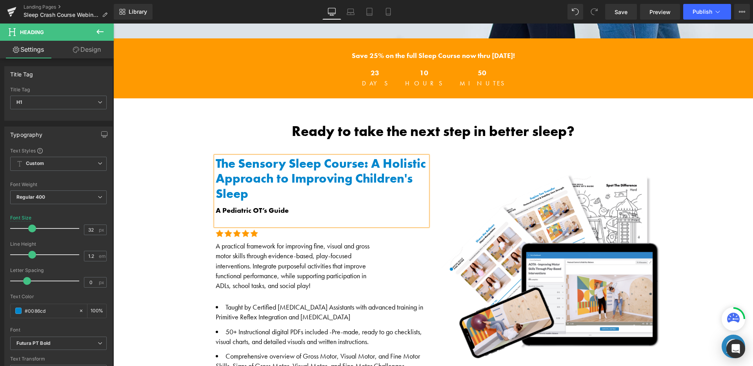
click at [255, 211] on span "A Pediatric OT’s Guide" at bounding box center [252, 210] width 73 height 9
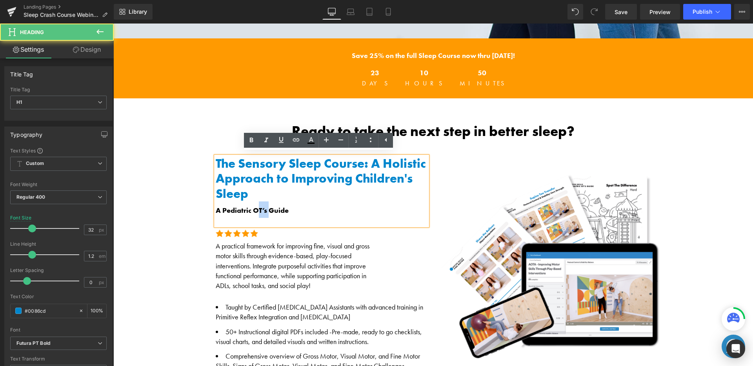
click at [255, 211] on span "A Pediatric OT’s Guide" at bounding box center [252, 210] width 73 height 9
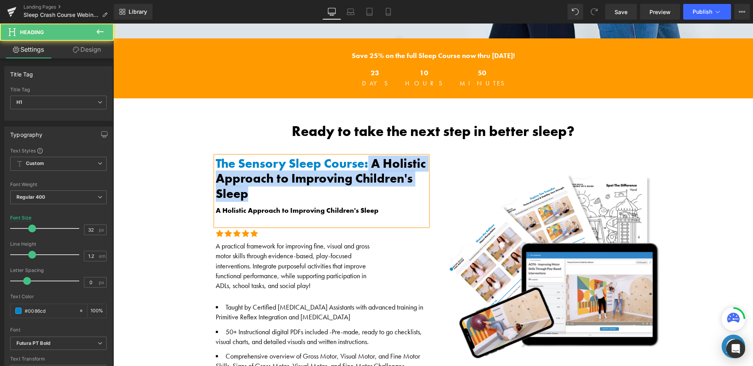
drag, startPoint x: 366, startPoint y: 158, endPoint x: 404, endPoint y: 190, distance: 49.6
click at [404, 189] on h1 "The Sensory Sleep Course: A Holistic Approach to Improving Children's Sleep" at bounding box center [322, 178] width 212 height 45
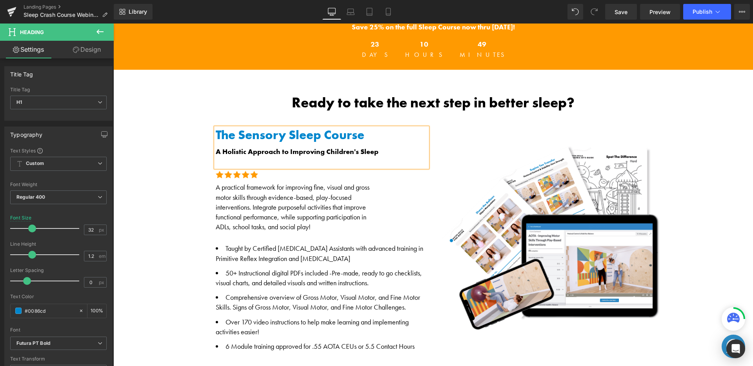
scroll to position [452, 0]
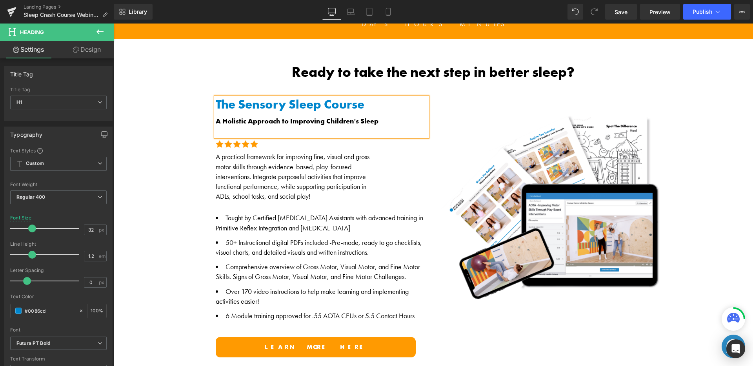
click at [301, 182] on div "functional performance, while supporting participation in" at bounding box center [322, 187] width 212 height 10
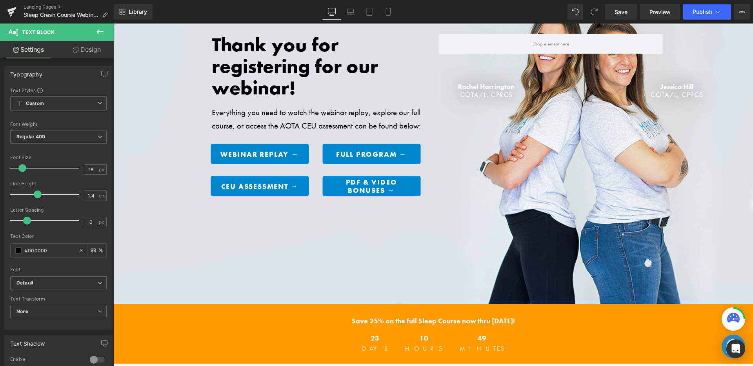
scroll to position [0, 0]
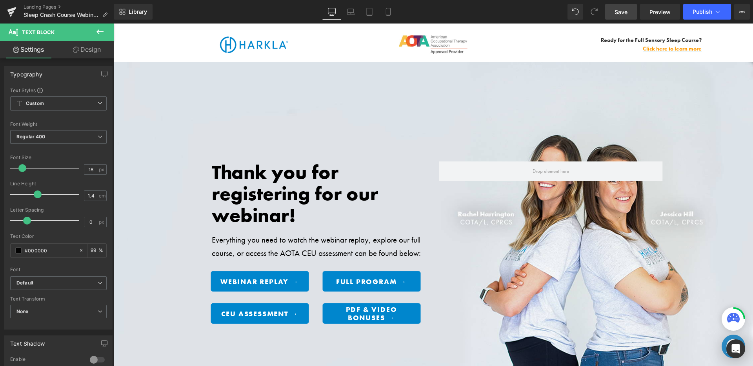
click at [617, 13] on span "Save" at bounding box center [620, 12] width 13 height 8
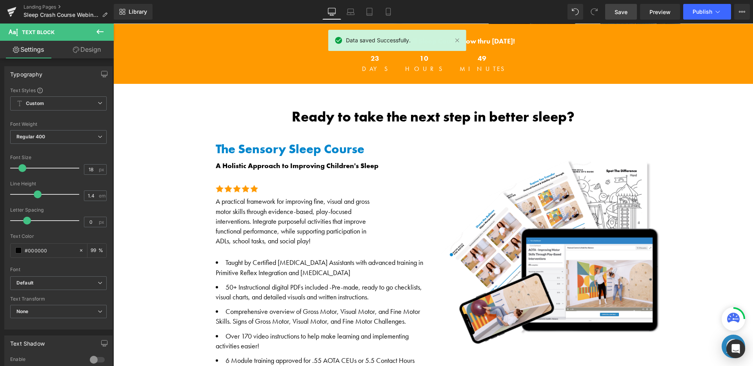
scroll to position [403, 0]
